Goal: Transaction & Acquisition: Purchase product/service

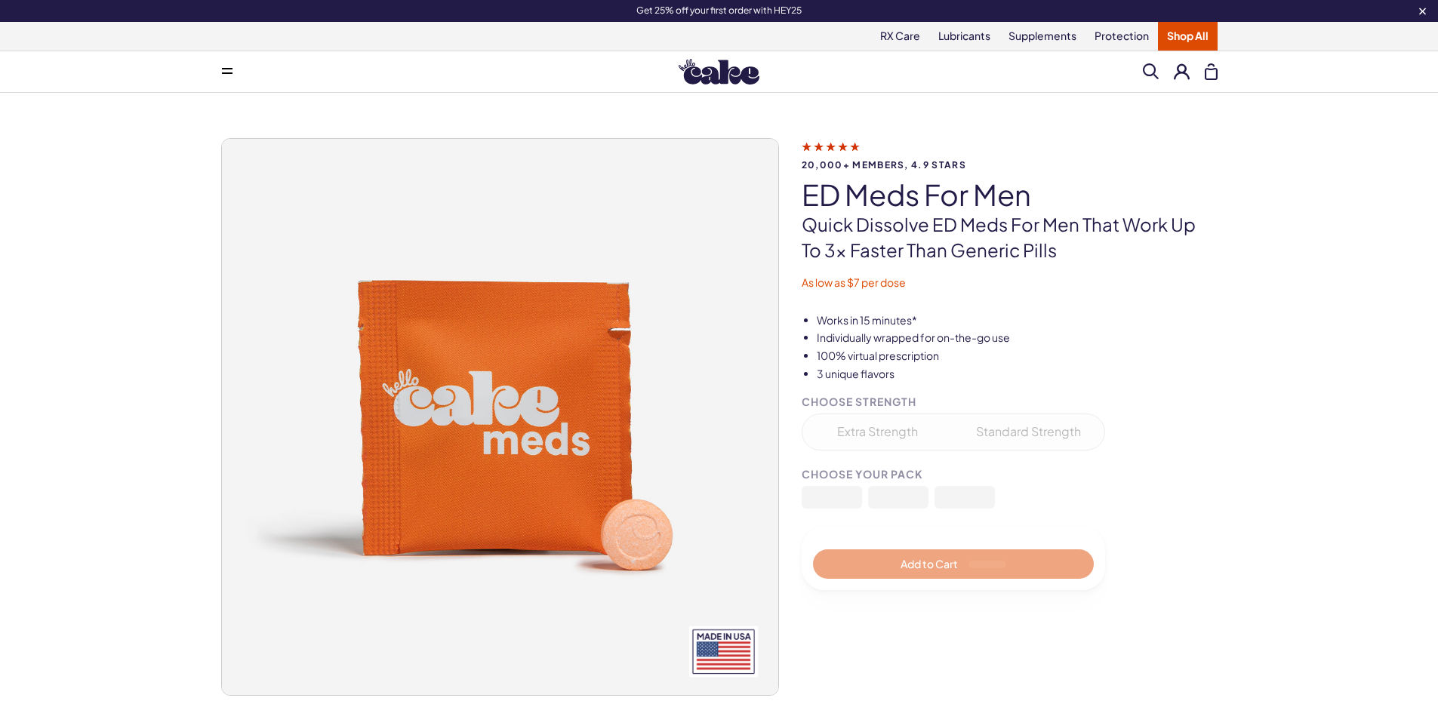
click at [729, 65] on img at bounding box center [719, 72] width 81 height 26
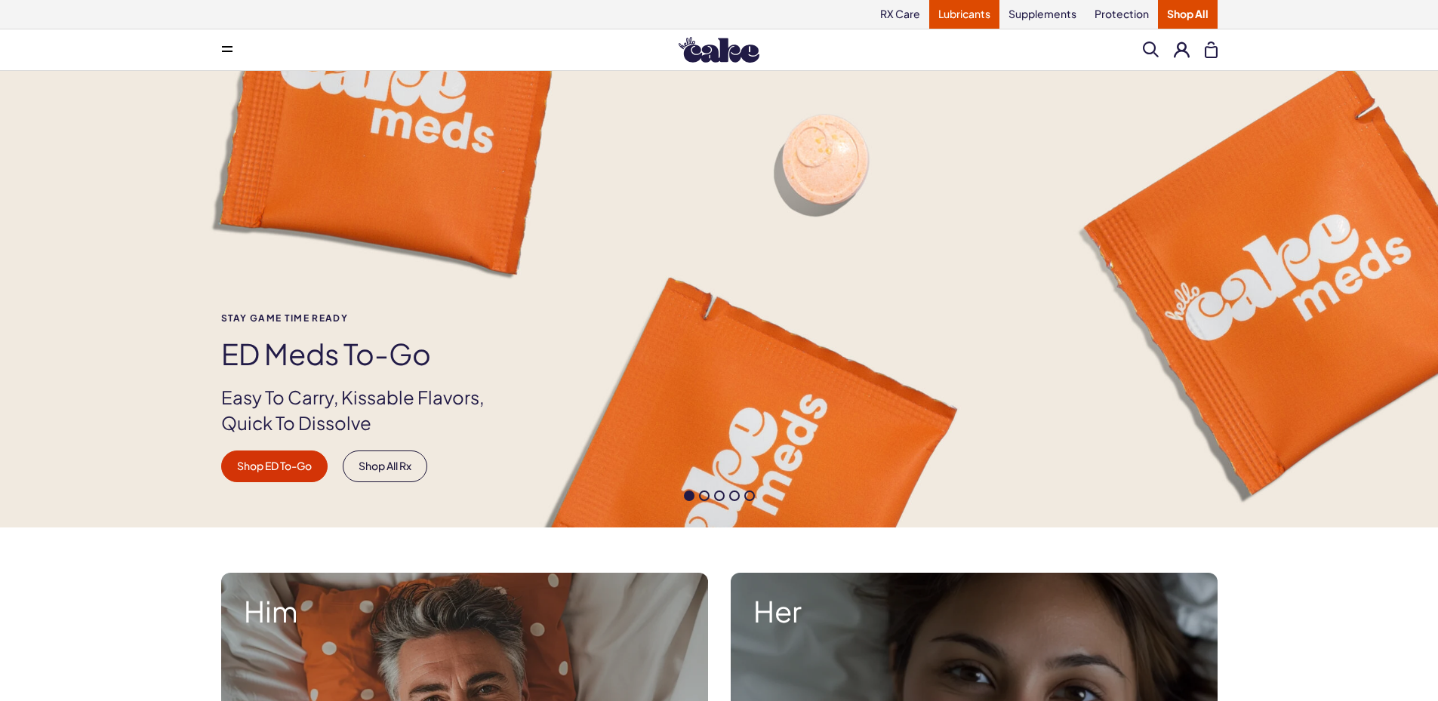
click at [951, 17] on link "Lubricants" at bounding box center [964, 14] width 70 height 29
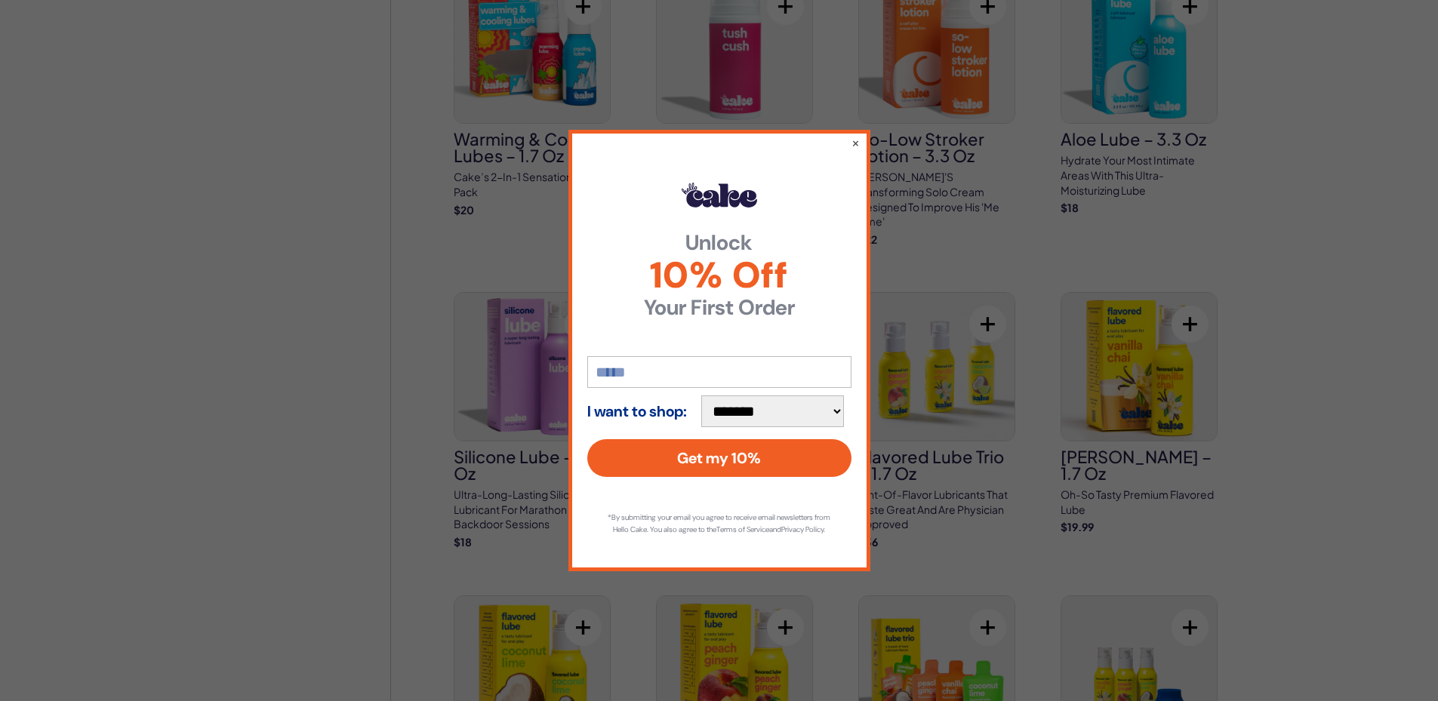
scroll to position [1132, 0]
click at [858, 140] on button "×" at bounding box center [855, 143] width 10 height 18
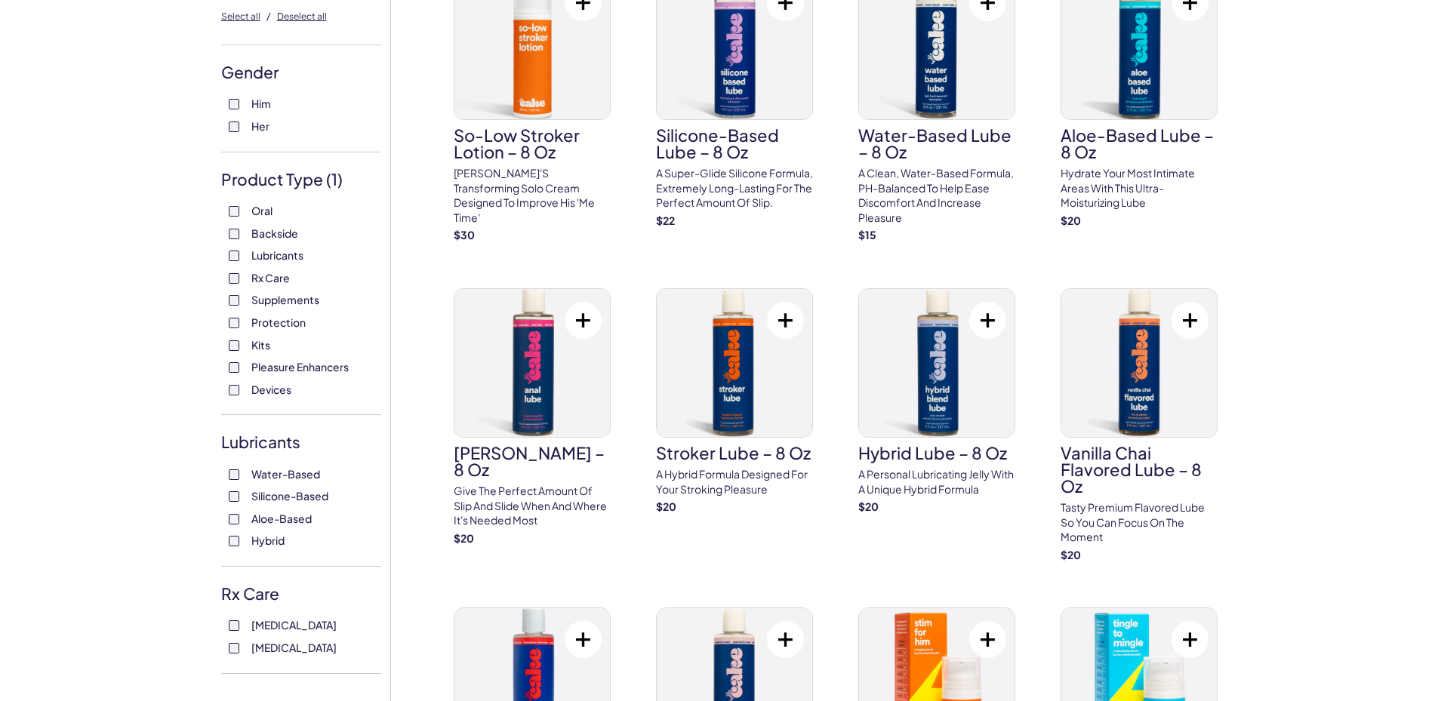
scroll to position [0, 0]
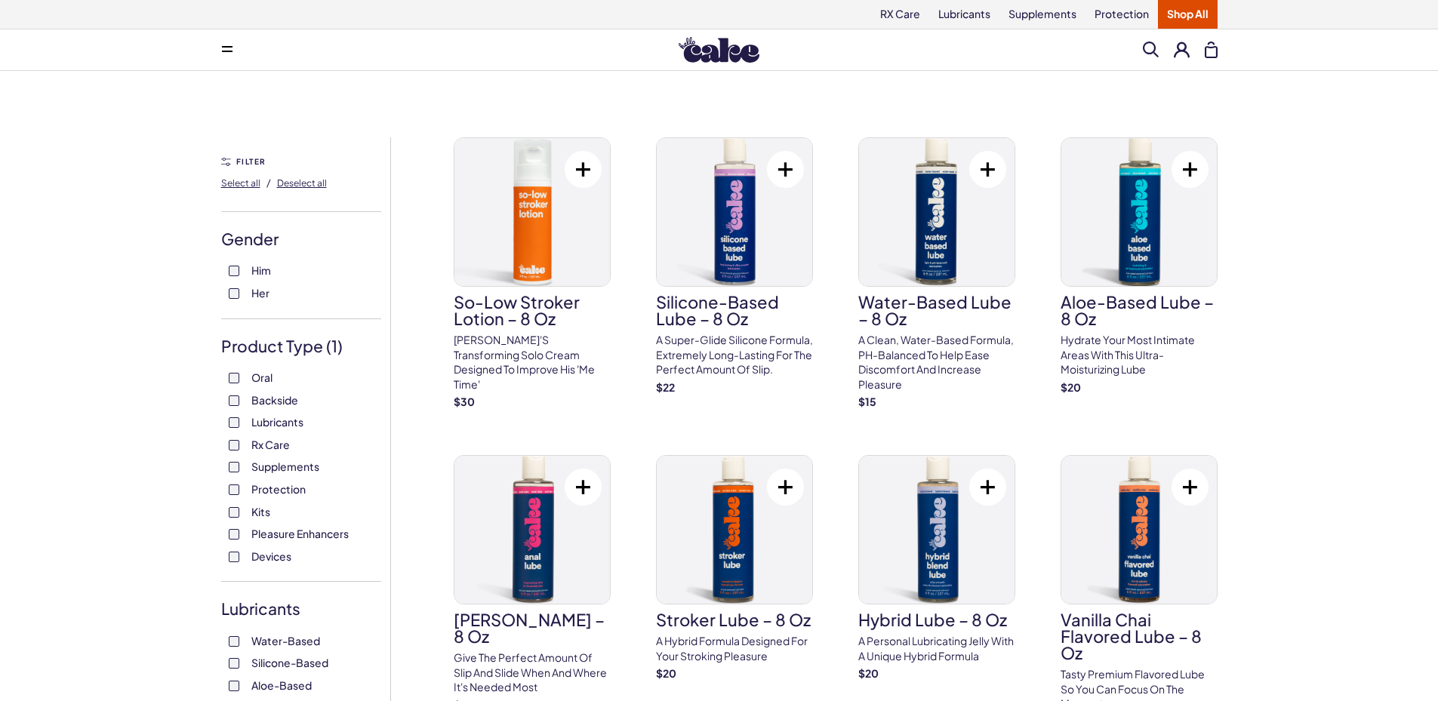
click at [220, 51] on button at bounding box center [227, 50] width 30 height 30
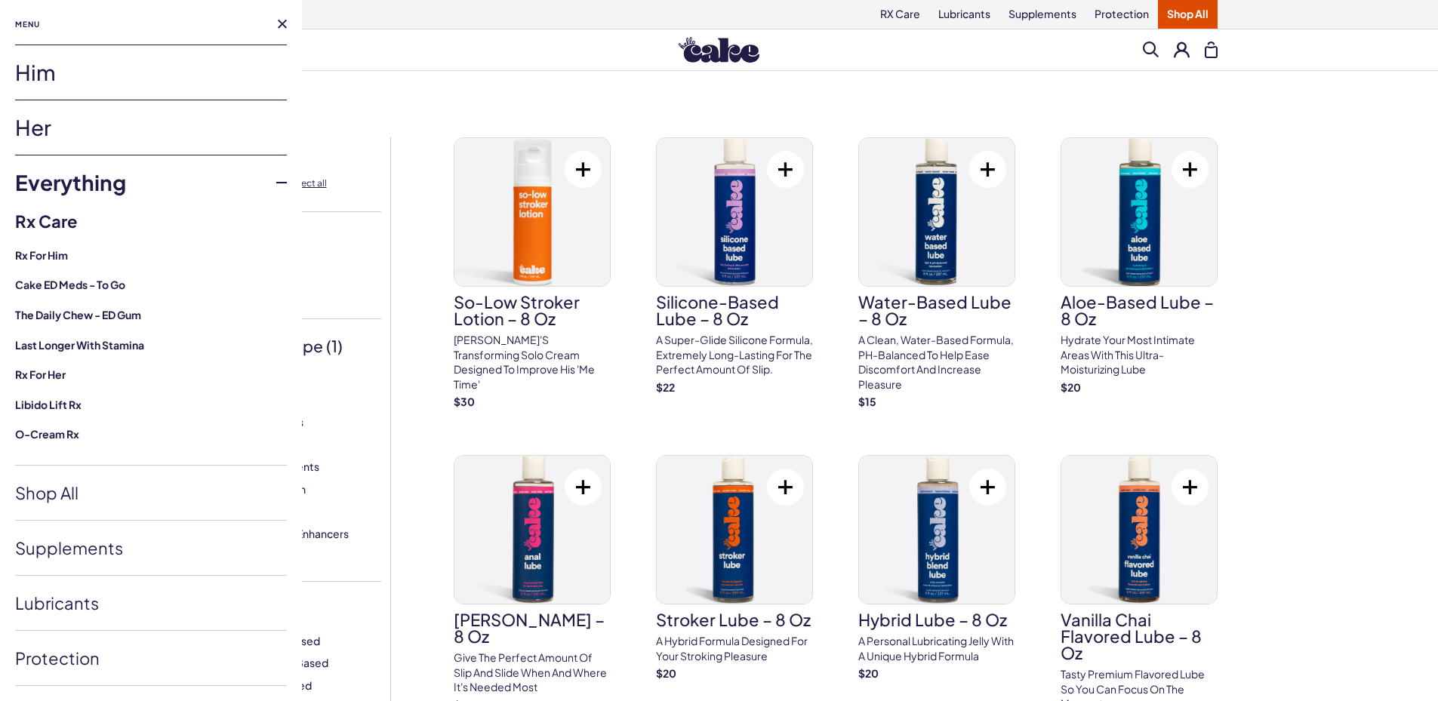
click at [54, 122] on link "Her" at bounding box center [151, 127] width 272 height 54
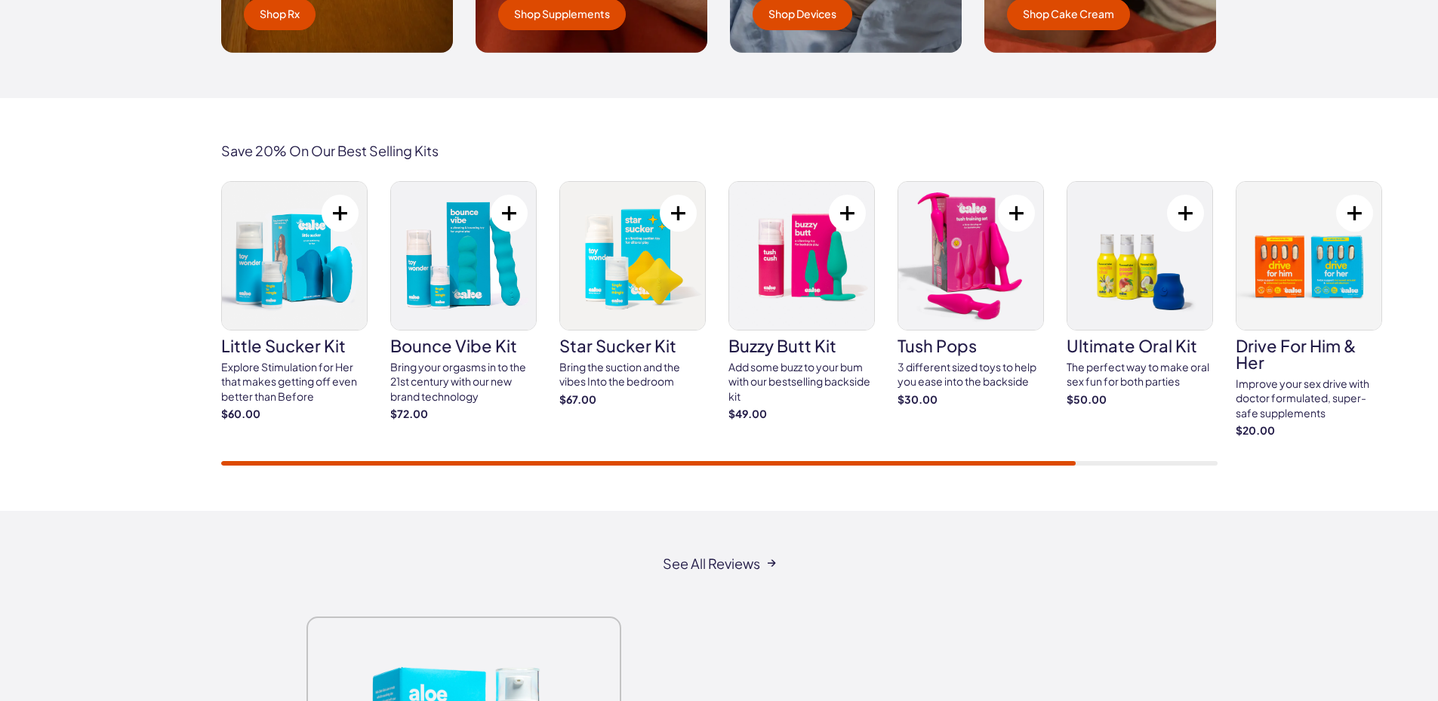
scroll to position [2567, 0]
drag, startPoint x: 1037, startPoint y: 467, endPoint x: 1120, endPoint y: 461, distance: 83.3
click at [1120, 461] on div "Save 20% On Our Best Selling Kits little sucker kit Explore Stimulation for Her…" at bounding box center [719, 305] width 1438 height 413
click at [815, 458] on div "little sucker kit Explore Stimulation for Her that makes getting off even bette…" at bounding box center [719, 324] width 997 height 285
click at [455, 290] on img at bounding box center [463, 257] width 145 height 148
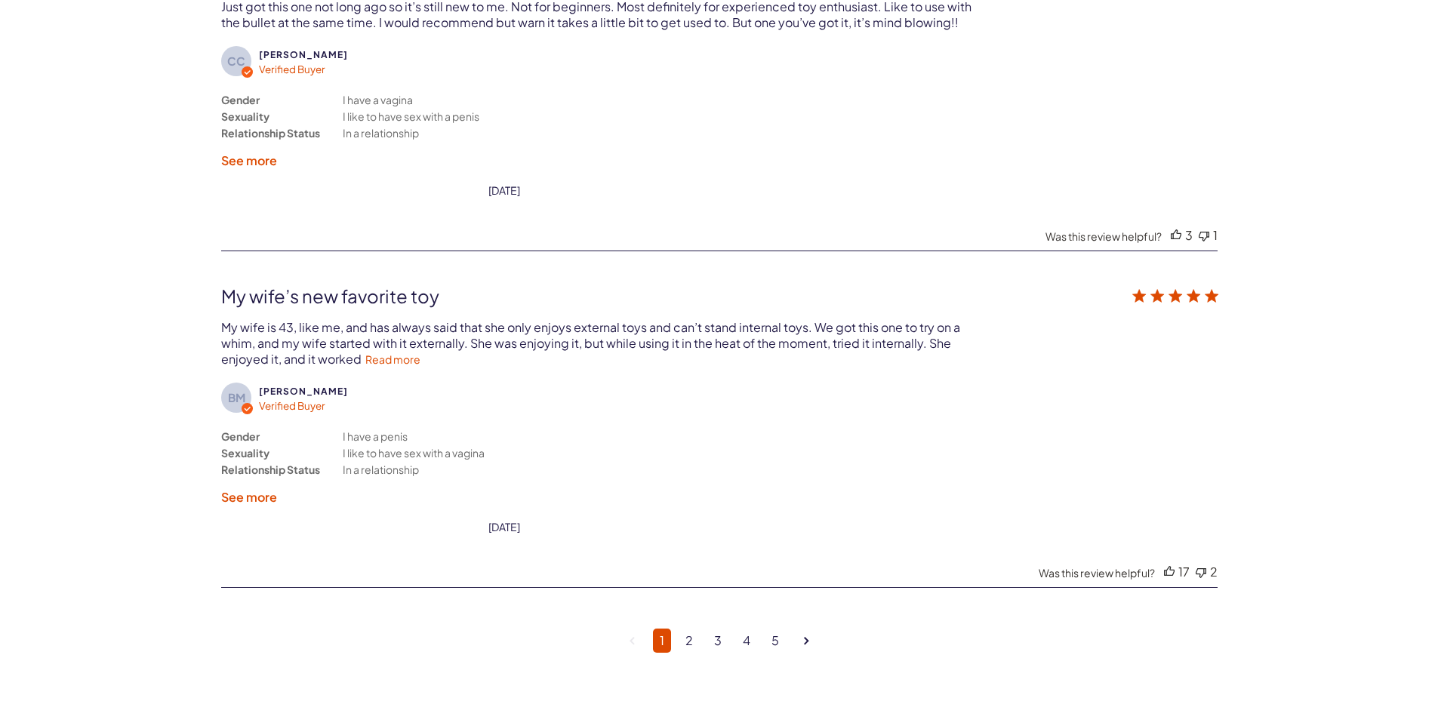
scroll to position [4077, 0]
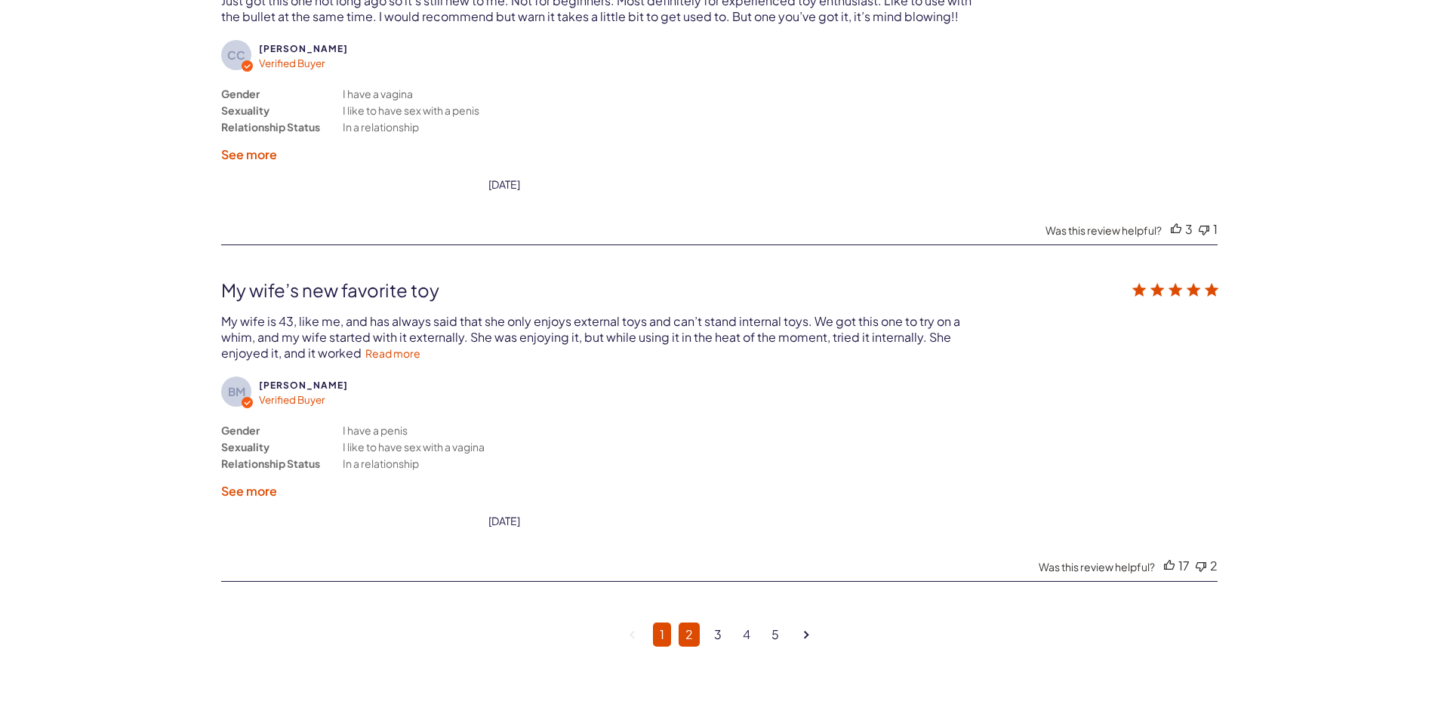
click at [686, 627] on link "2" at bounding box center [689, 635] width 21 height 24
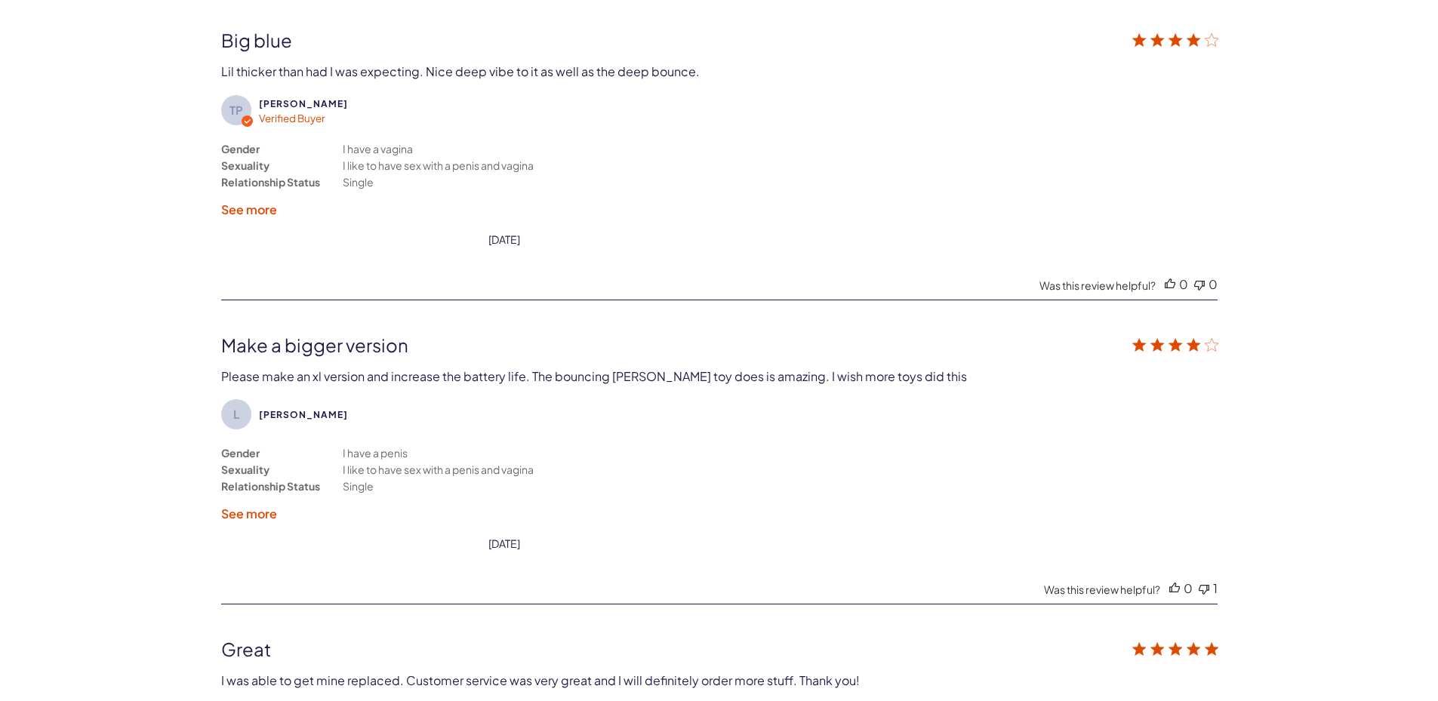
scroll to position [3090, 0]
